Goal: Transaction & Acquisition: Purchase product/service

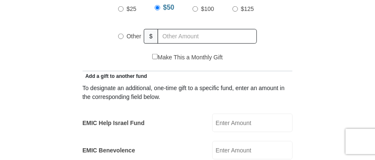
scroll to position [425, 0]
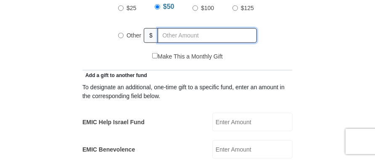
radio input "true"
click at [161, 28] on input "text" at bounding box center [209, 35] width 96 height 15
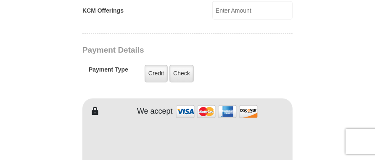
scroll to position [651, 0]
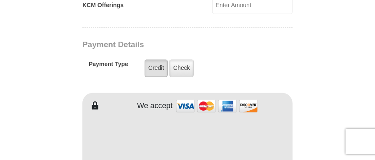
type input "3.40"
click at [157, 60] on label "Credit" at bounding box center [156, 68] width 23 height 17
click at [0, 0] on input "Credit" at bounding box center [0, 0] width 0 height 0
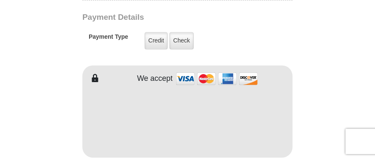
scroll to position [700, 0]
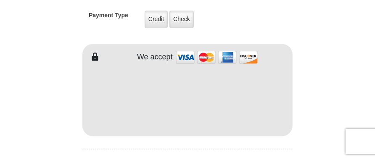
type input "ray"
type input "[PERSON_NAME]"
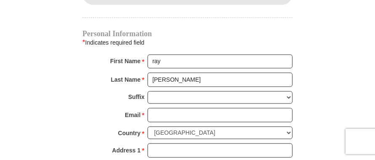
scroll to position [860, 0]
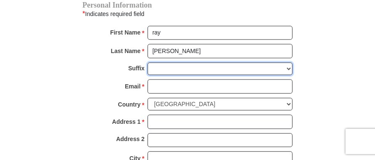
click at [154, 62] on select "[PERSON_NAME] I II III IV V VI" at bounding box center [220, 68] width 145 height 13
select select "Jr"
click at [148, 62] on select "[PERSON_NAME] I II III IV V VI" at bounding box center [220, 68] width 145 height 13
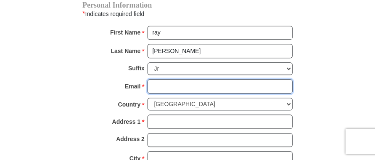
click at [158, 79] on input "Email *" at bounding box center [220, 86] width 145 height 14
type input "[EMAIL_ADDRESS][DOMAIN_NAME]"
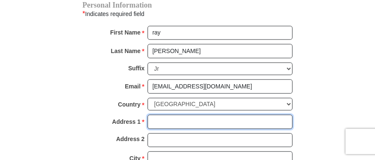
type input "[STREET_ADDRESS]"
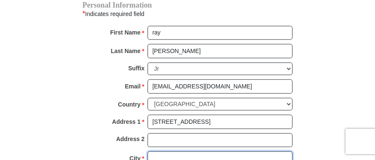
type input "fairmont"
select select "WV"
type input "26554"
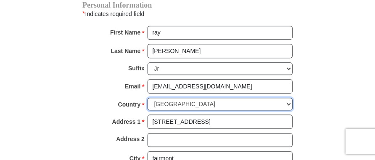
click at [213, 98] on select "[GEOGRAPHIC_DATA] [GEOGRAPHIC_DATA] [GEOGRAPHIC_DATA] [GEOGRAPHIC_DATA] [GEOGRA…" at bounding box center [220, 104] width 145 height 13
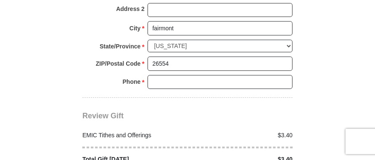
scroll to position [1048, 0]
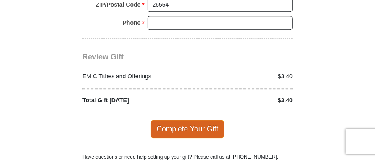
click at [188, 120] on span "Complete Your Gift" at bounding box center [187, 129] width 74 height 18
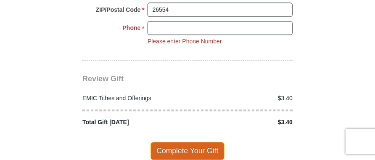
scroll to position [1041, 0]
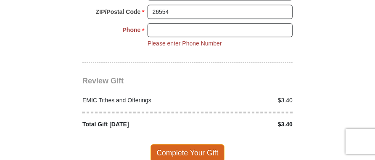
click at [211, 144] on span "Complete Your Gift" at bounding box center [187, 153] width 74 height 18
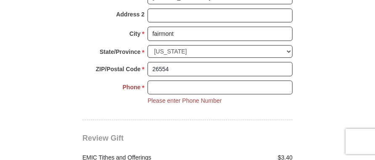
scroll to position [981, 0]
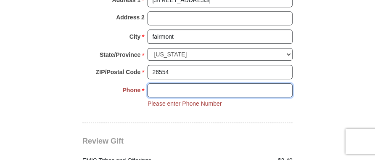
click at [188, 83] on input "Phone * *" at bounding box center [220, 90] width 145 height 14
type input "[PHONE_NUMBER]"
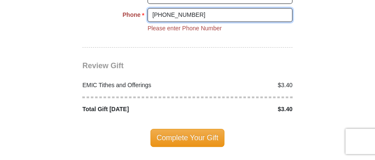
scroll to position [1060, 0]
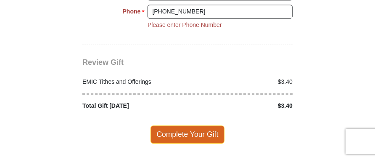
click at [192, 125] on span "Complete Your Gift" at bounding box center [187, 134] width 74 height 18
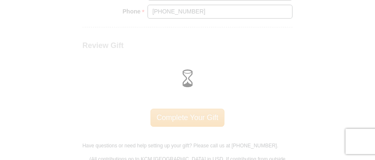
scroll to position [1097, 0]
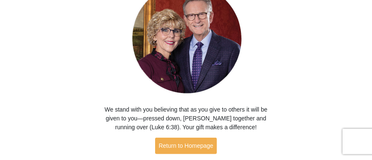
scroll to position [87, 0]
click at [247, 69] on img at bounding box center [186, 39] width 124 height 116
